Goal: Information Seeking & Learning: Learn about a topic

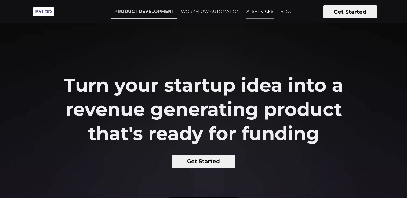
click at [263, 9] on link "AI SERVICES" at bounding box center [260, 11] width 34 height 13
click at [224, 13] on link "WORKFLOW AUTOMATION" at bounding box center [210, 11] width 65 height 13
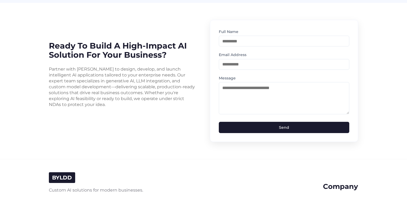
scroll to position [1388, 0]
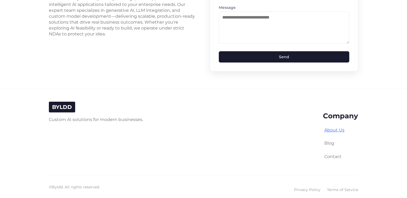
click at [338, 128] on link "About Us" at bounding box center [334, 130] width 20 height 5
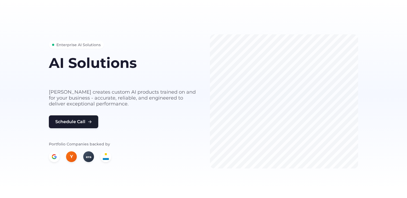
click at [71, 62] on h1 "AI Solutions" at bounding box center [123, 62] width 148 height 15
click at [66, 43] on span "Enterprise AI Solutions" at bounding box center [78, 45] width 44 height 6
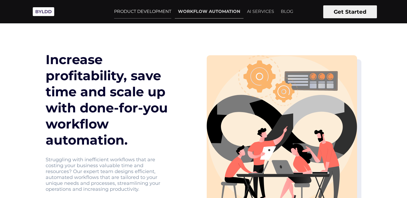
click at [144, 12] on link "PRODUCT DEVELOPMENT" at bounding box center [143, 11] width 64 height 13
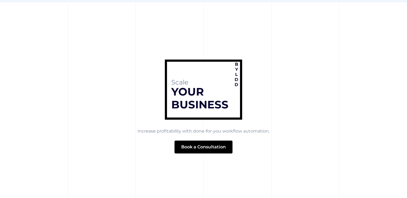
scroll to position [2175, 0]
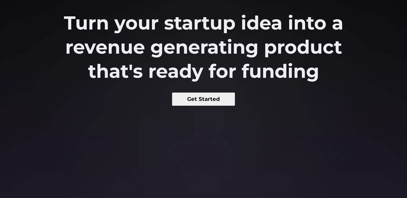
scroll to position [107, 0]
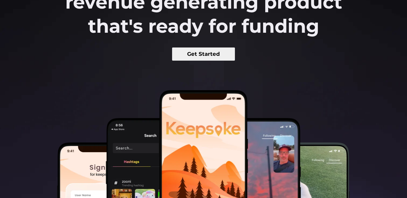
click at [212, 52] on button "Get Started" at bounding box center [203, 54] width 63 height 13
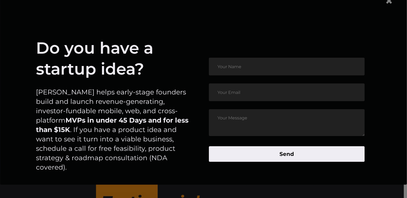
scroll to position [295, 0]
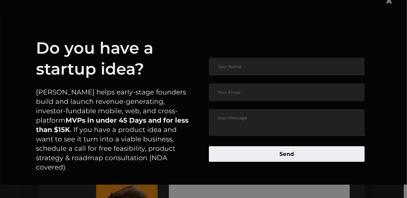
drag, startPoint x: 324, startPoint y: 23, endPoint x: 388, endPoint y: 50, distance: 68.6
click at [329, 25] on article "Do you have a startup idea? [PERSON_NAME] helps early-stage founders build and …" at bounding box center [203, 110] width 379 height 188
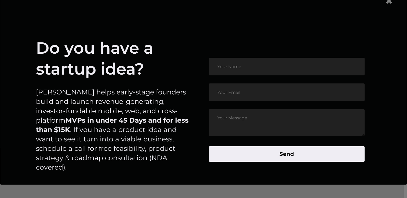
scroll to position [1263, 0]
